Goal: Task Accomplishment & Management: Manage account settings

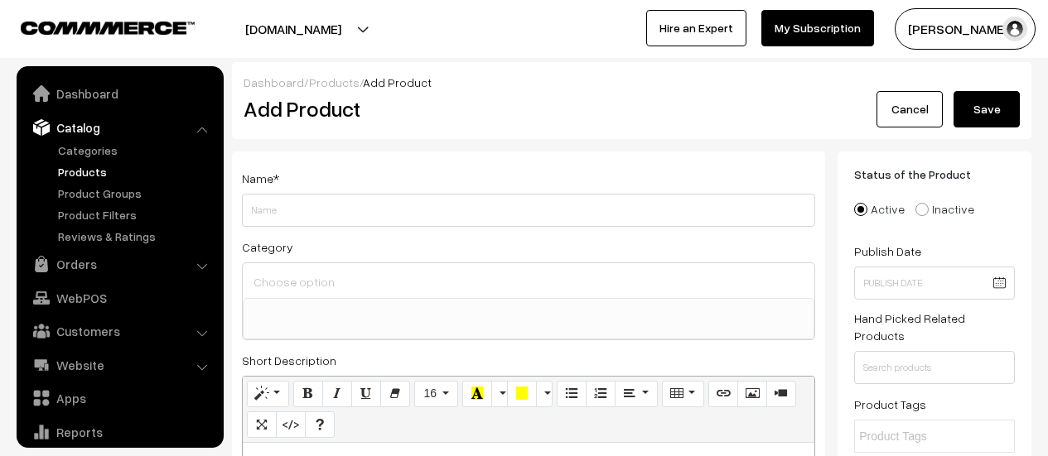
select select
click at [439, 207] on input "Weight" at bounding box center [528, 210] width 573 height 33
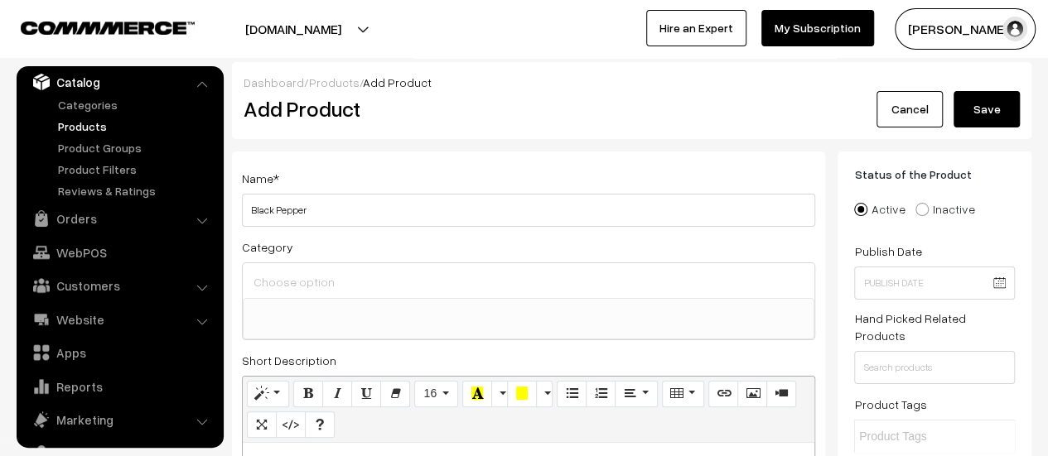
type input "Black Pepper"
click at [393, 317] on ul at bounding box center [529, 309] width 570 height 21
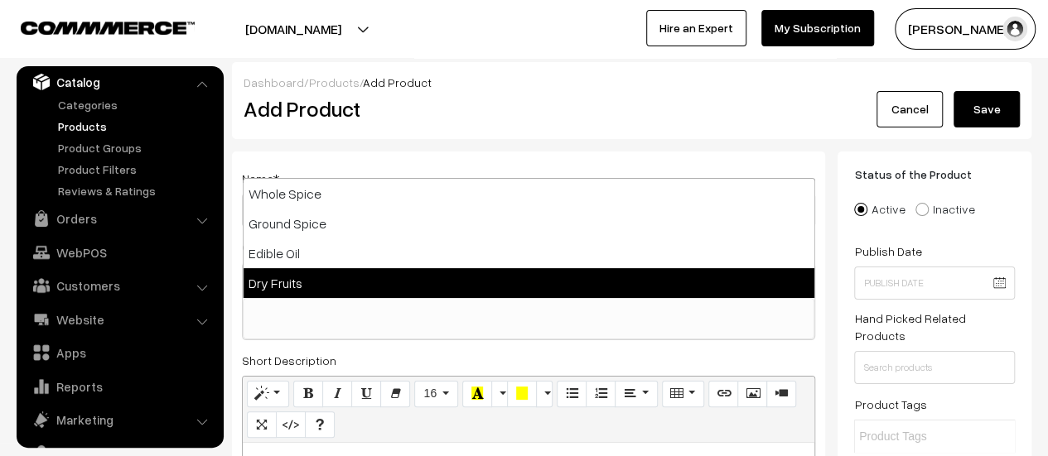
select select "4"
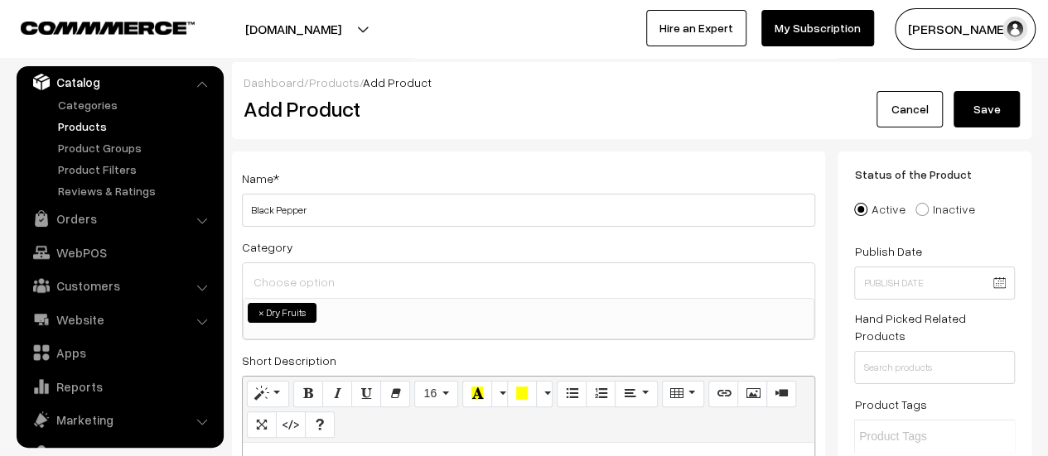
click at [260, 309] on span "×" at bounding box center [261, 313] width 6 height 15
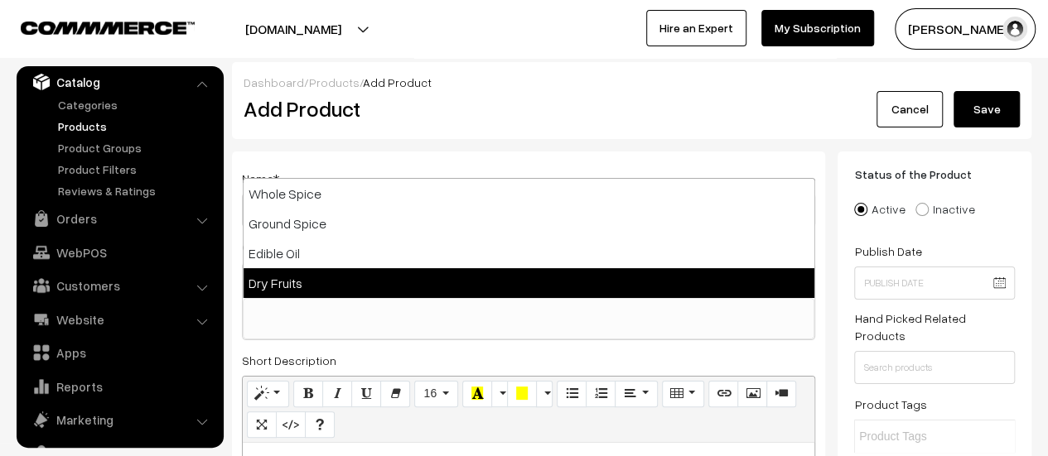
select select "4"
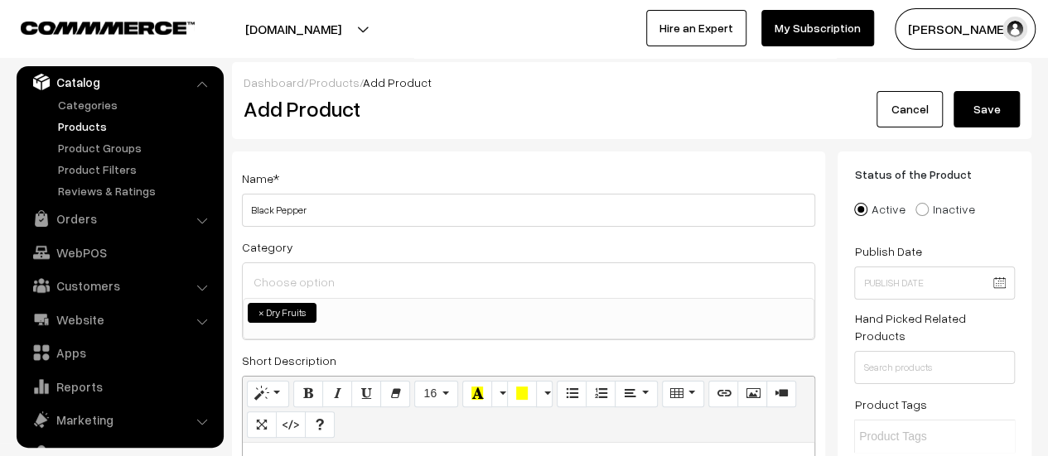
click at [262, 309] on span "×" at bounding box center [261, 313] width 6 height 15
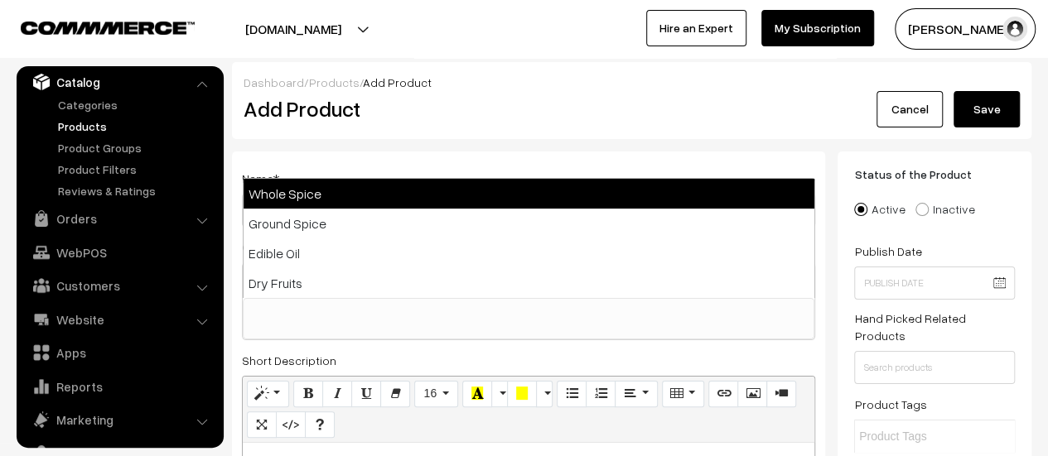
select select "1"
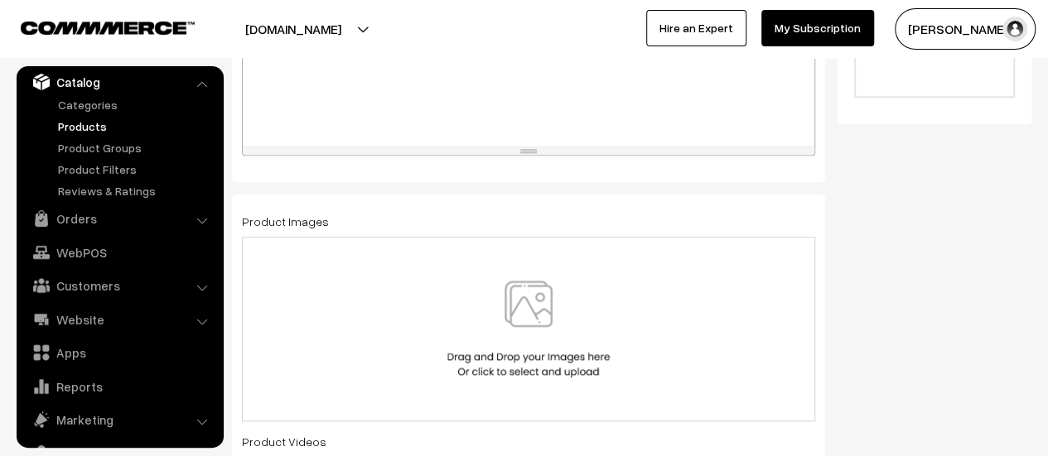
scroll to position [746, 0]
click at [543, 286] on img at bounding box center [528, 323] width 171 height 97
click at [524, 300] on img at bounding box center [528, 323] width 171 height 97
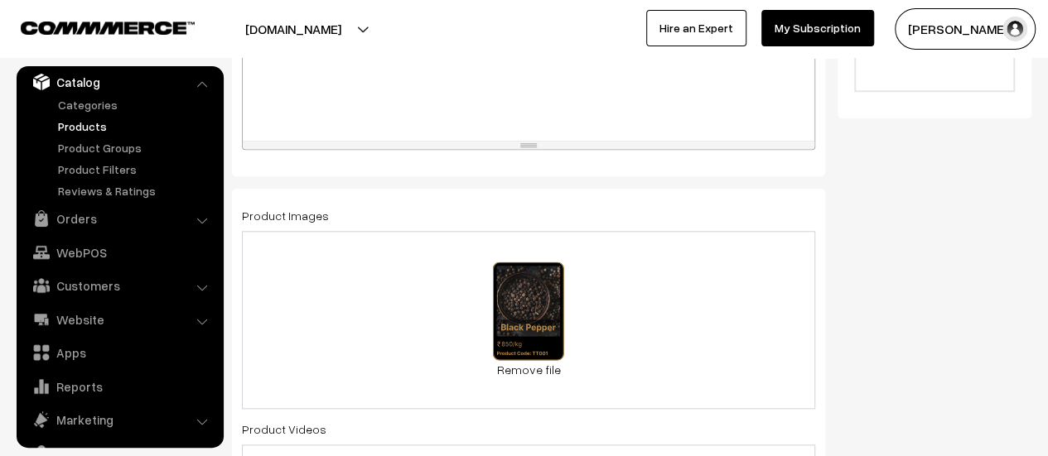
click at [655, 331] on div "1.1 MB BL (1).svg Check Error Remove file" at bounding box center [528, 320] width 573 height 178
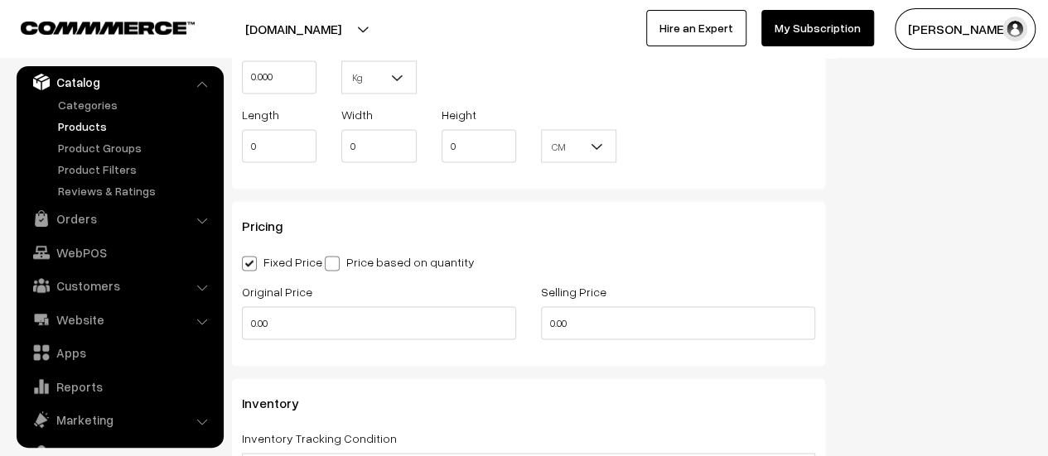
scroll to position [1491, 0]
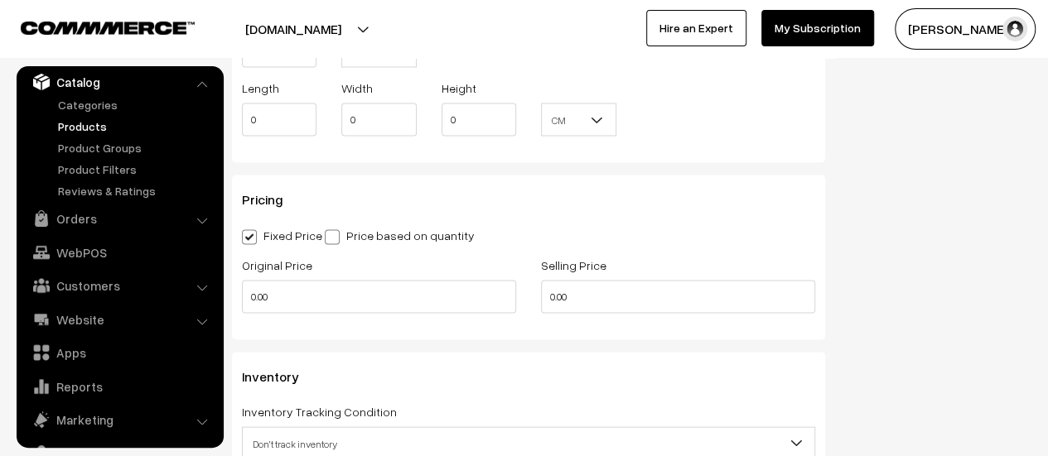
click at [337, 238] on span at bounding box center [332, 236] width 15 height 15
click at [335, 238] on input "Price based on quantity" at bounding box center [330, 234] width 11 height 11
radio input "true"
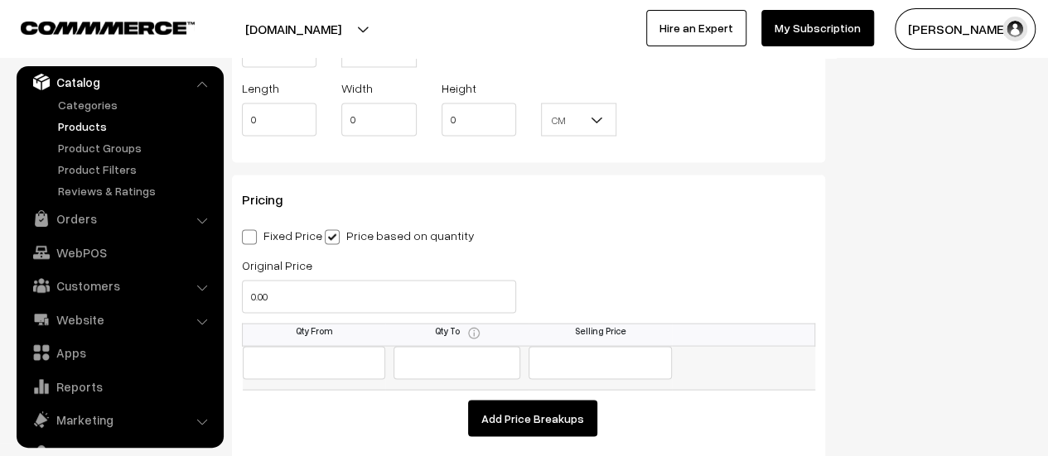
click at [327, 364] on input "text" at bounding box center [314, 362] width 143 height 33
click at [253, 242] on span at bounding box center [249, 236] width 15 height 15
click at [253, 239] on input "Fixed Price" at bounding box center [247, 234] width 11 height 11
radio input "true"
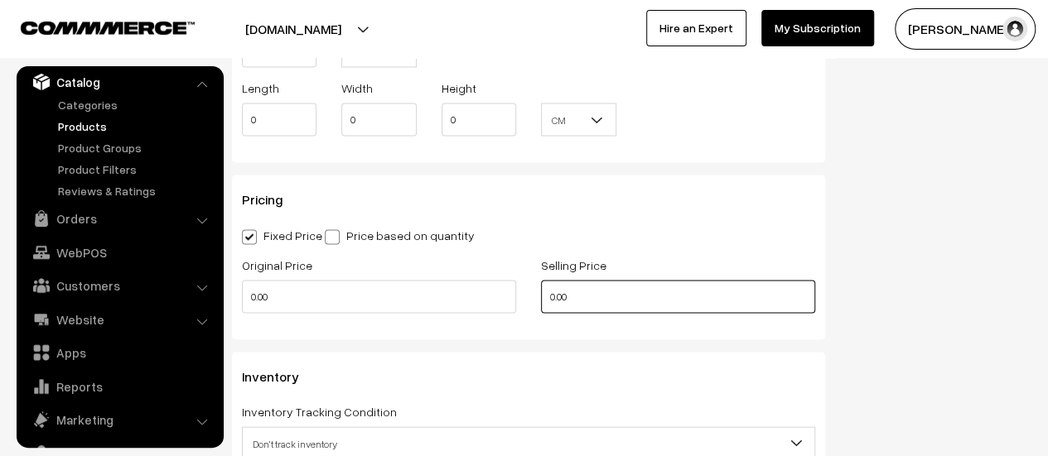
drag, startPoint x: 625, startPoint y: 296, endPoint x: 533, endPoint y: 297, distance: 92.0
click at [533, 297] on div "Selling Price 0.00" at bounding box center [677, 288] width 299 height 69
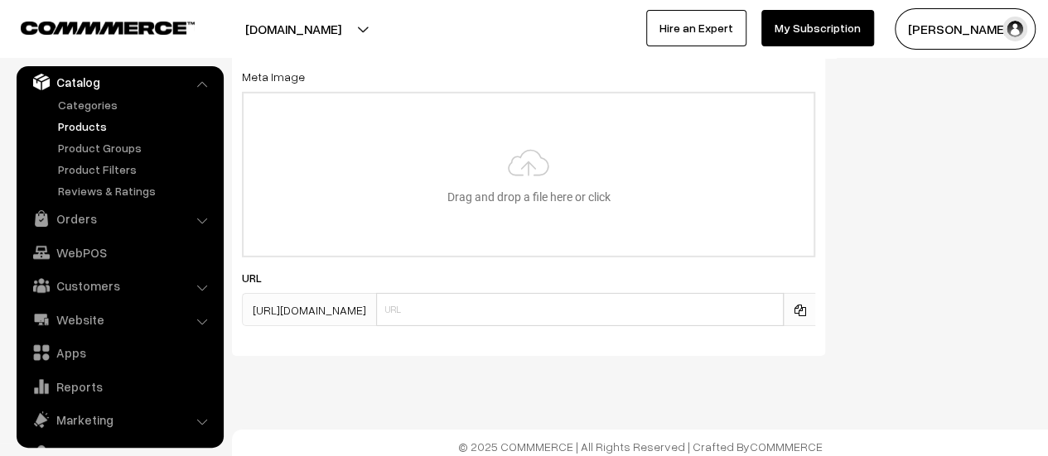
scroll to position [2521, 0]
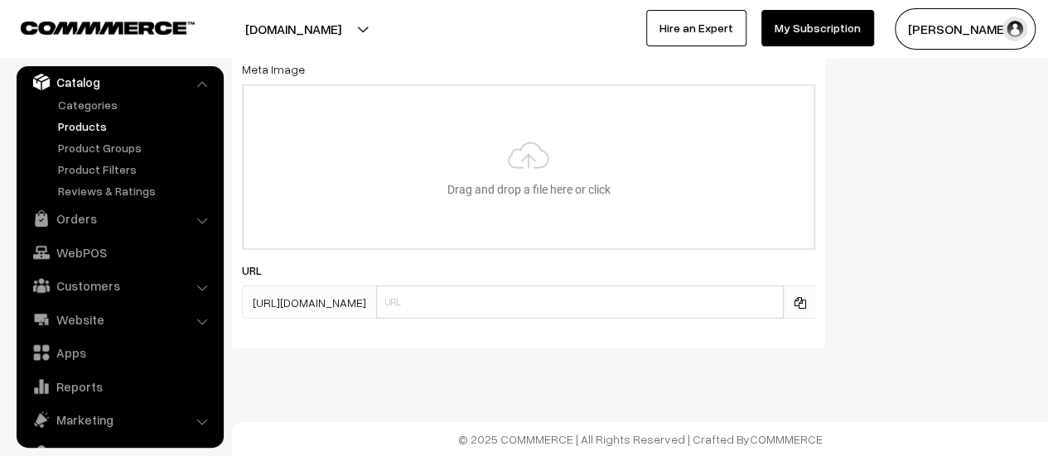
type input "850"
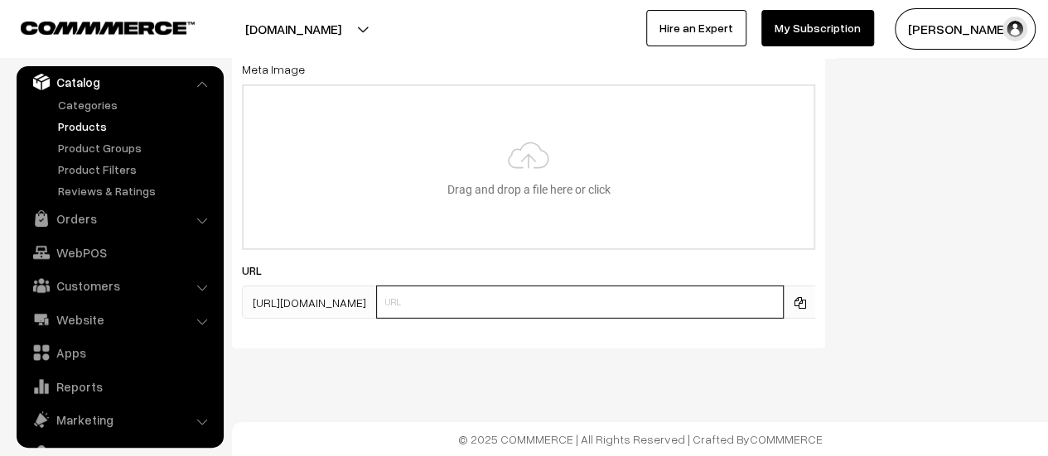
click at [538, 296] on input "text" at bounding box center [580, 302] width 408 height 33
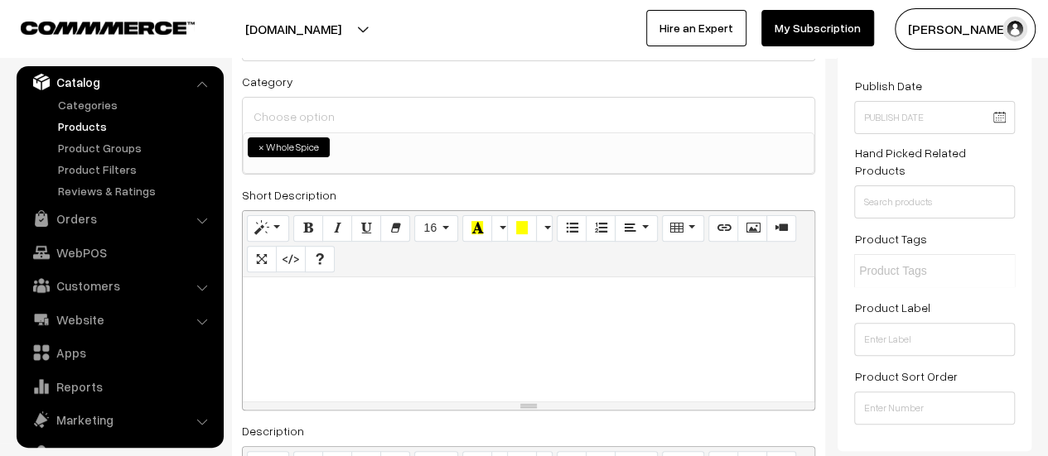
scroll to position [0, 0]
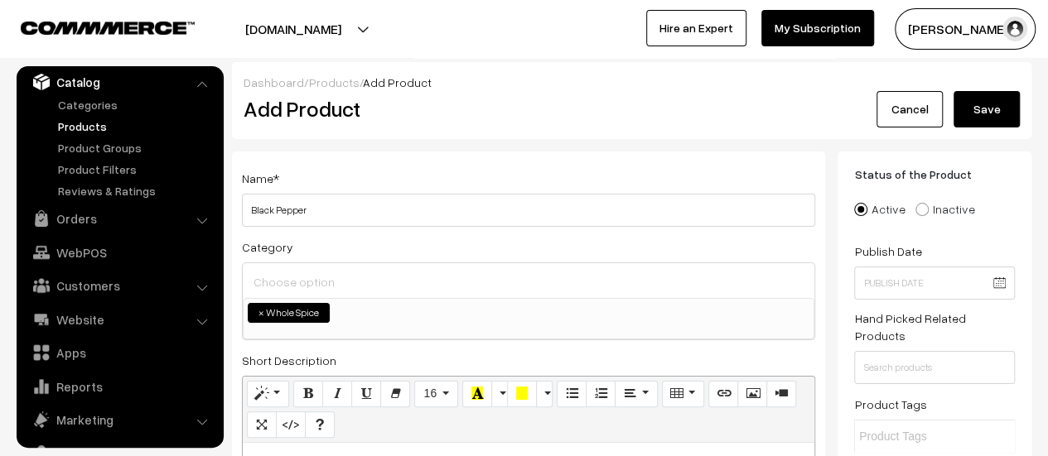
type input "black-pepper"
click at [984, 109] on button "Save" at bounding box center [986, 109] width 66 height 36
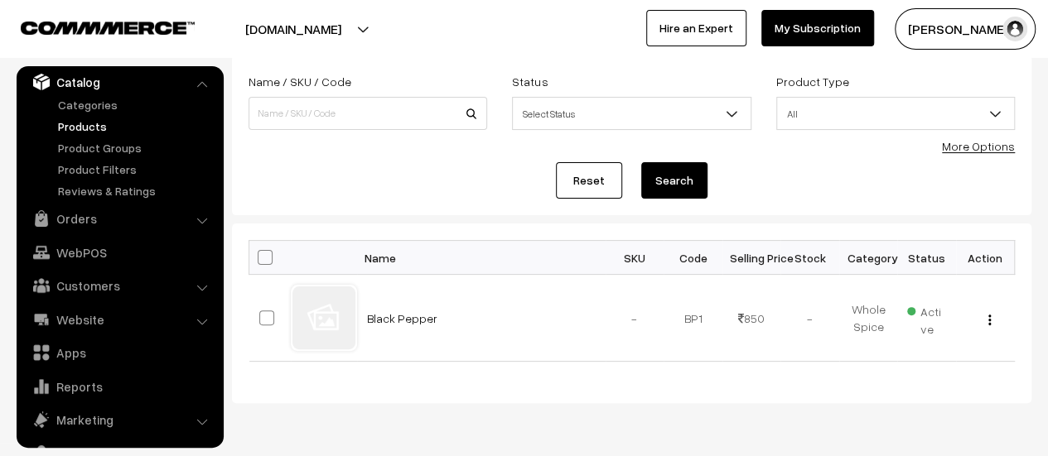
scroll to position [150, 0]
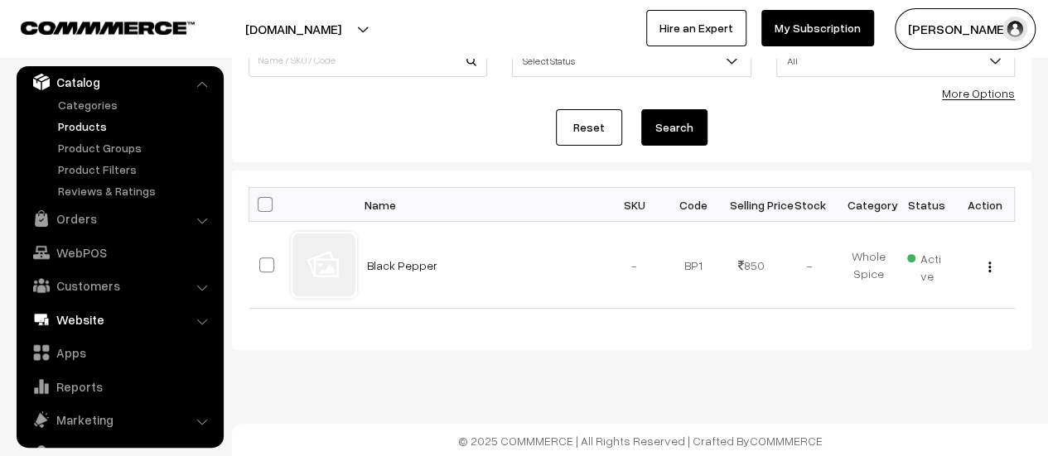
click at [94, 324] on link "Website" at bounding box center [119, 320] width 197 height 30
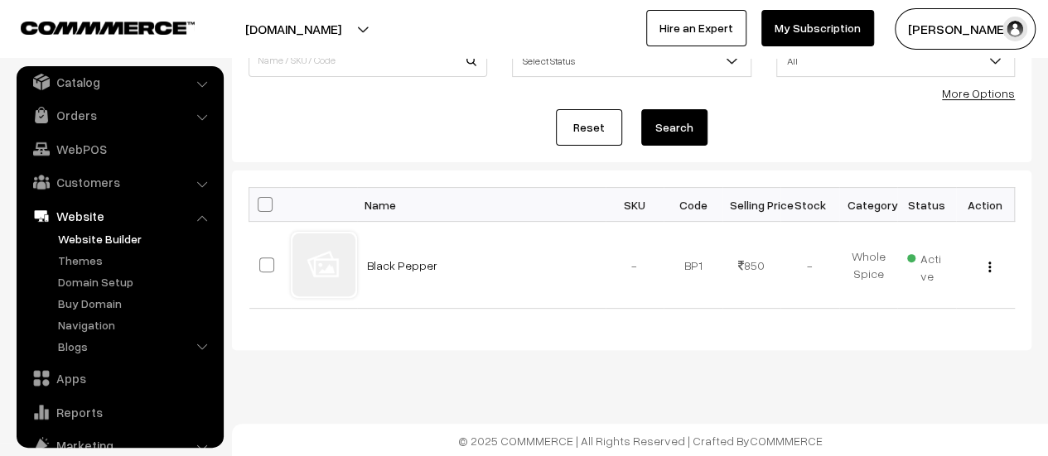
click at [107, 236] on link "Website Builder" at bounding box center [136, 238] width 164 height 17
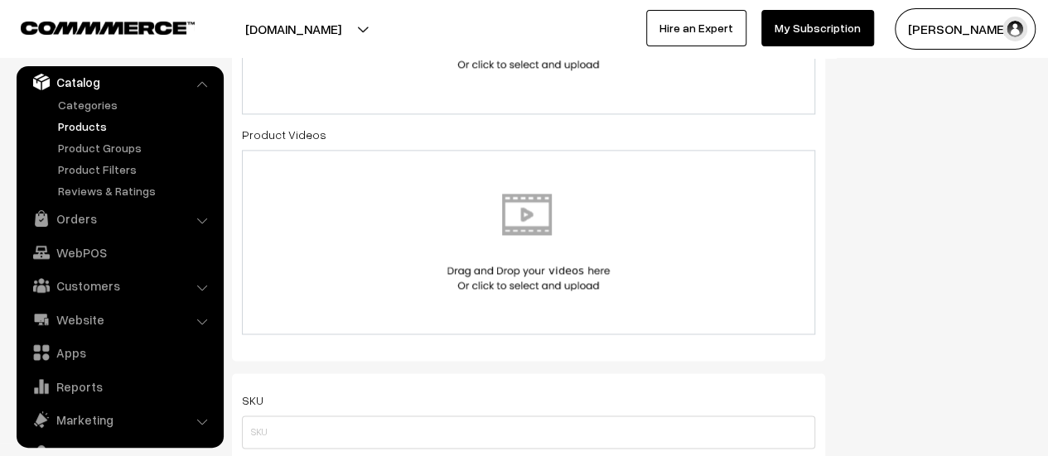
scroll to position [828, 0]
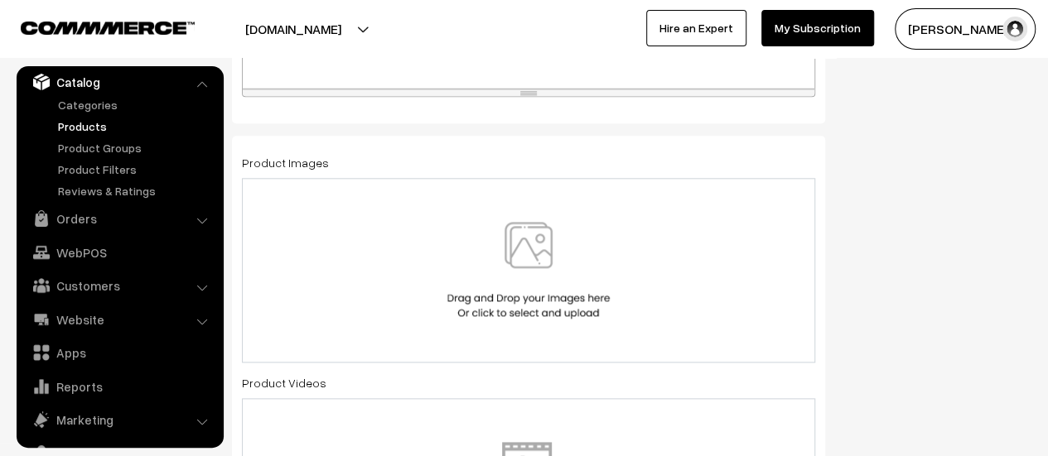
click at [520, 256] on img at bounding box center [528, 270] width 171 height 97
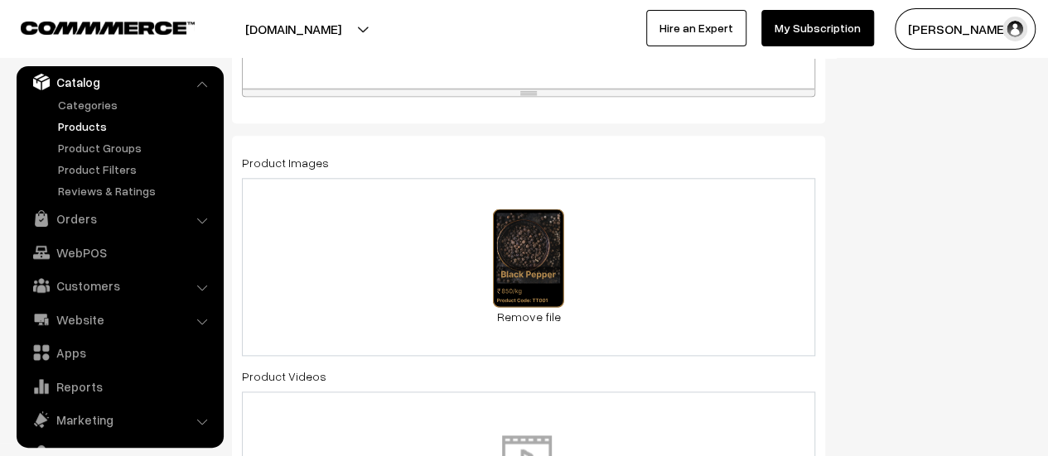
click at [710, 258] on div "1.1 MB BL (1).svg Check Error Remove file" at bounding box center [528, 267] width 573 height 178
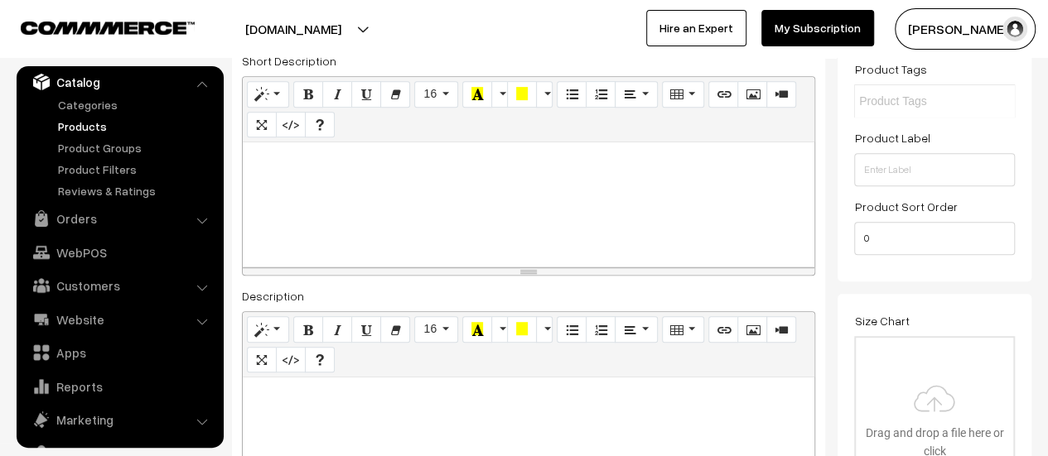
scroll to position [0, 0]
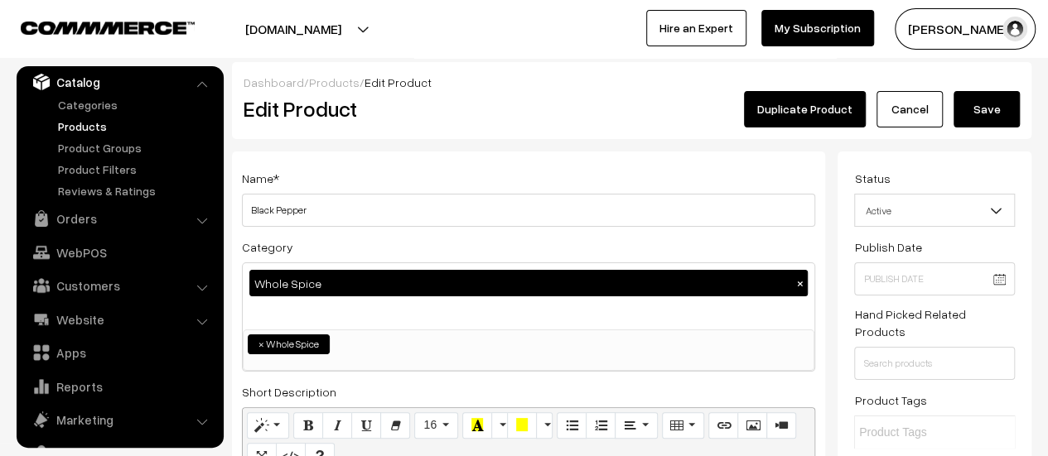
click at [976, 120] on button "Save" at bounding box center [986, 109] width 66 height 36
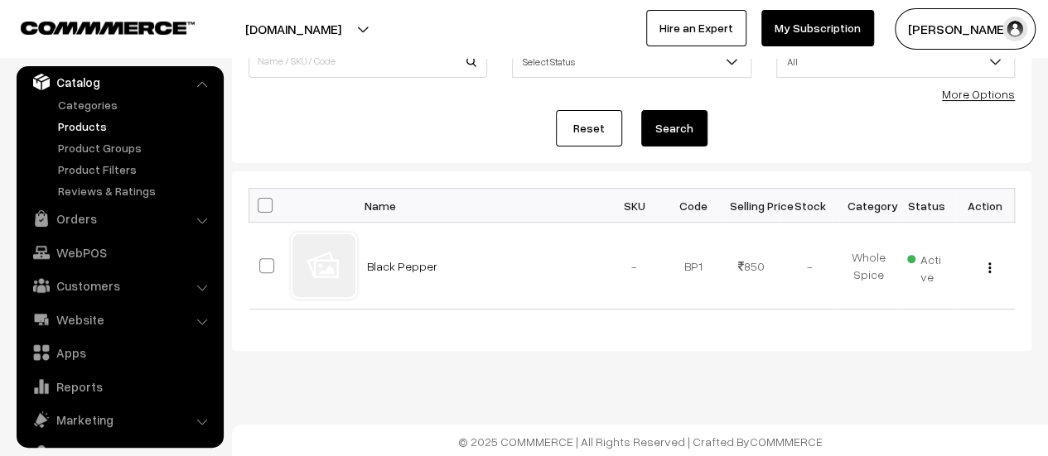
scroll to position [150, 0]
click at [986, 266] on div "View Edit Delete" at bounding box center [985, 265] width 39 height 17
click at [989, 266] on img "button" at bounding box center [989, 267] width 2 height 11
click at [908, 321] on link "Edit" at bounding box center [915, 327] width 141 height 36
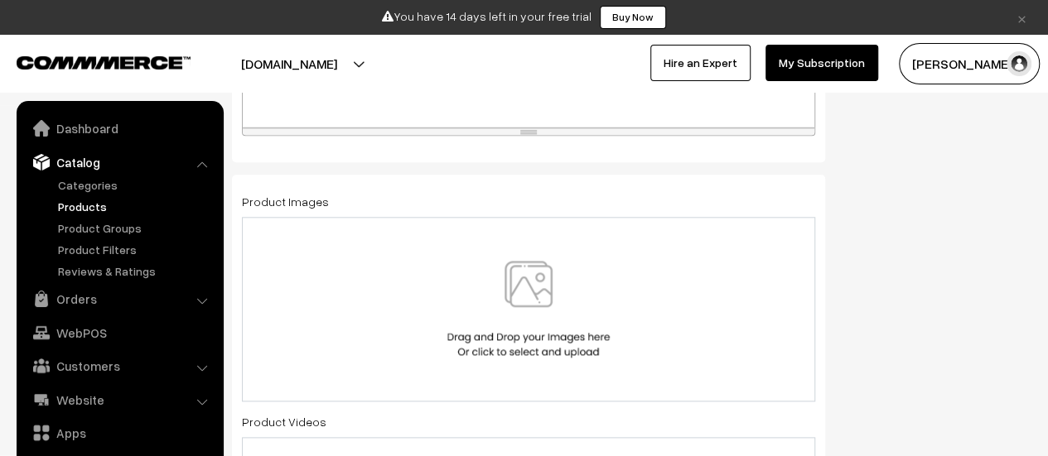
scroll to position [46, 0]
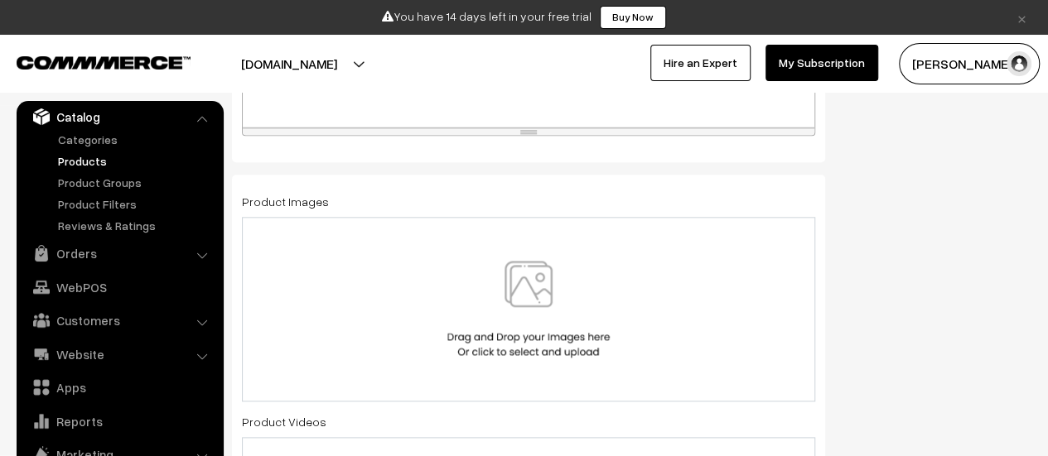
click at [527, 287] on img at bounding box center [528, 309] width 171 height 97
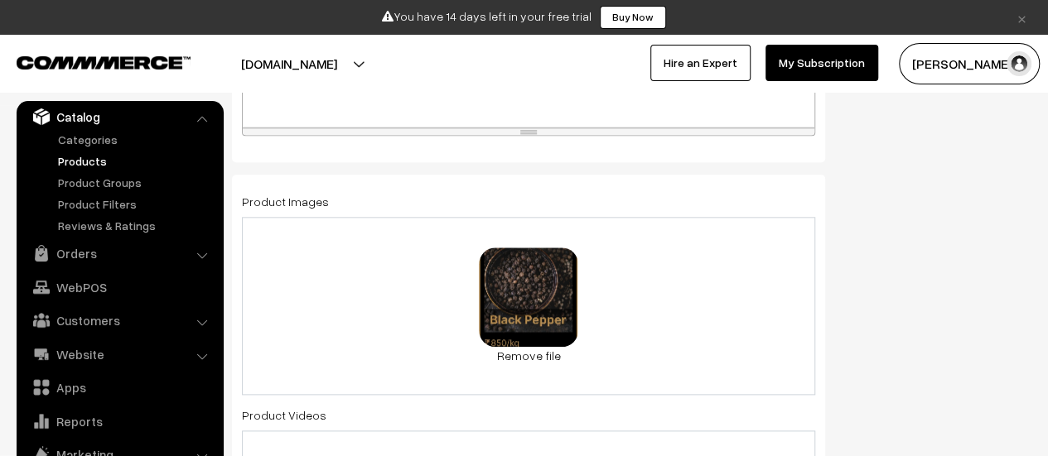
click at [661, 307] on div "78.7 KB BL (1).webp Check Error Remove file" at bounding box center [528, 306] width 573 height 178
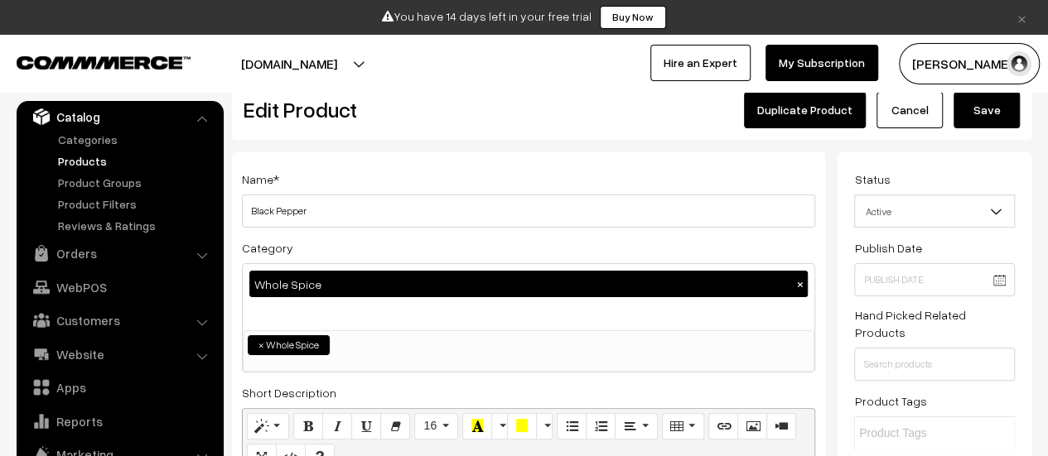
scroll to position [0, 0]
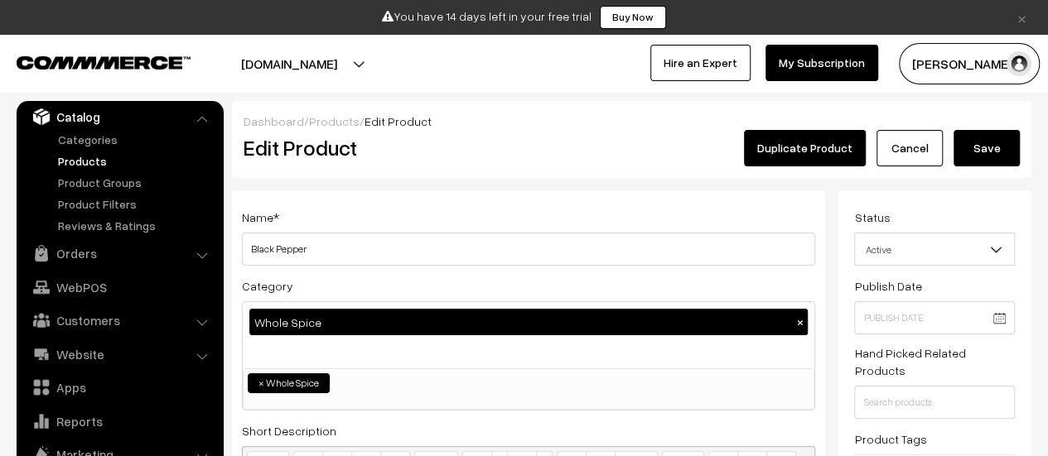
click at [1002, 152] on button "Save" at bounding box center [986, 148] width 66 height 36
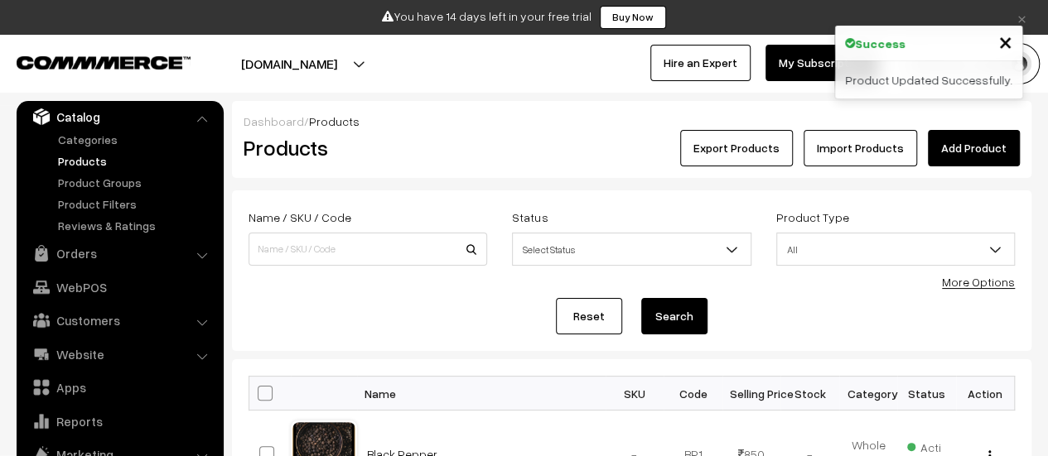
scroll to position [166, 0]
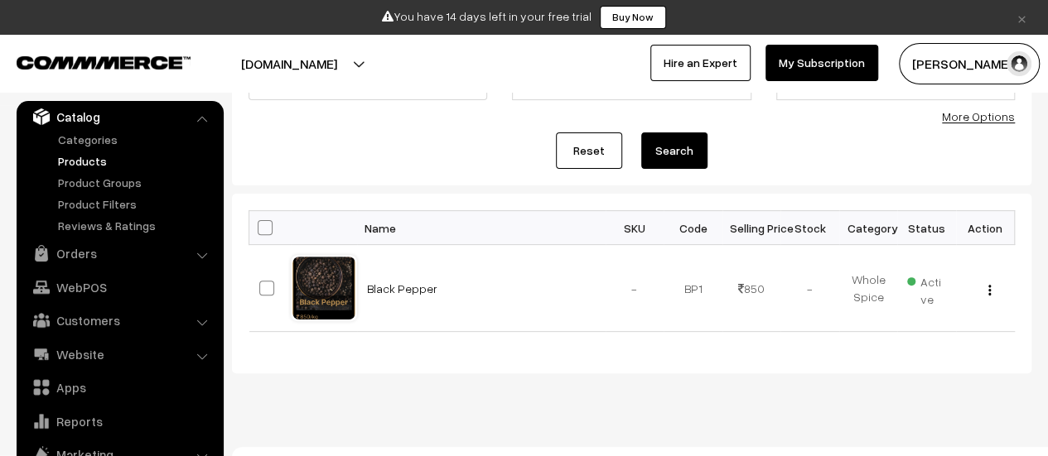
click at [395, 71] on button "[DOMAIN_NAME]" at bounding box center [289, 63] width 212 height 41
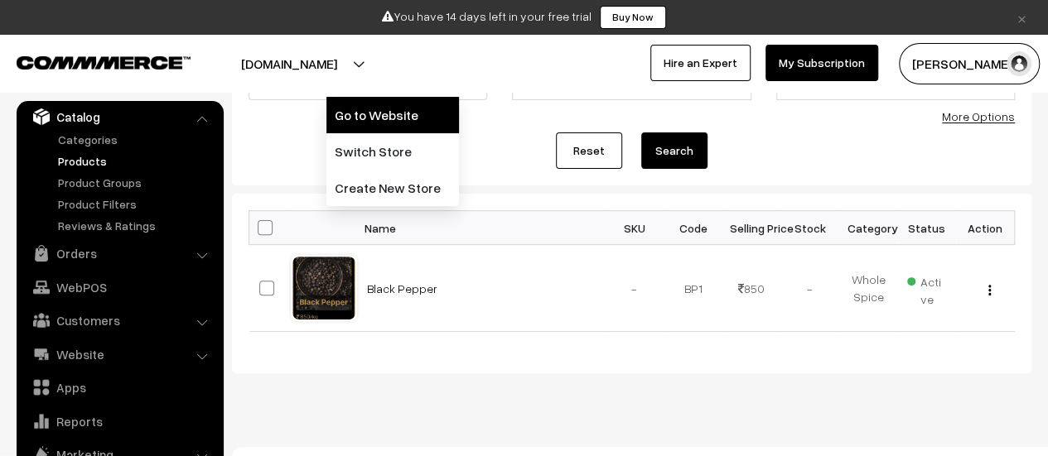
click at [413, 113] on link "Go to Website" at bounding box center [392, 115] width 133 height 36
